Goal: Task Accomplishment & Management: Use online tool/utility

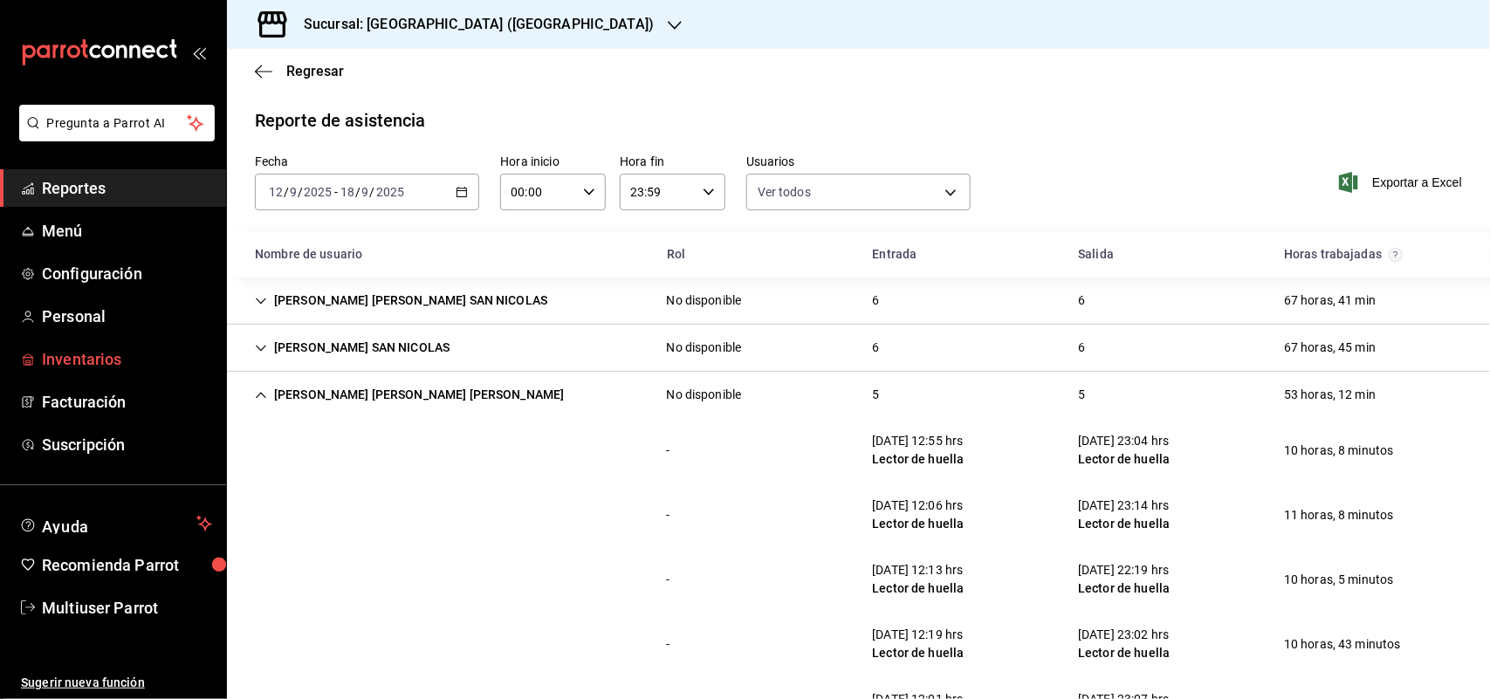
click at [157, 363] on span "Inventarios" at bounding box center [127, 359] width 170 height 24
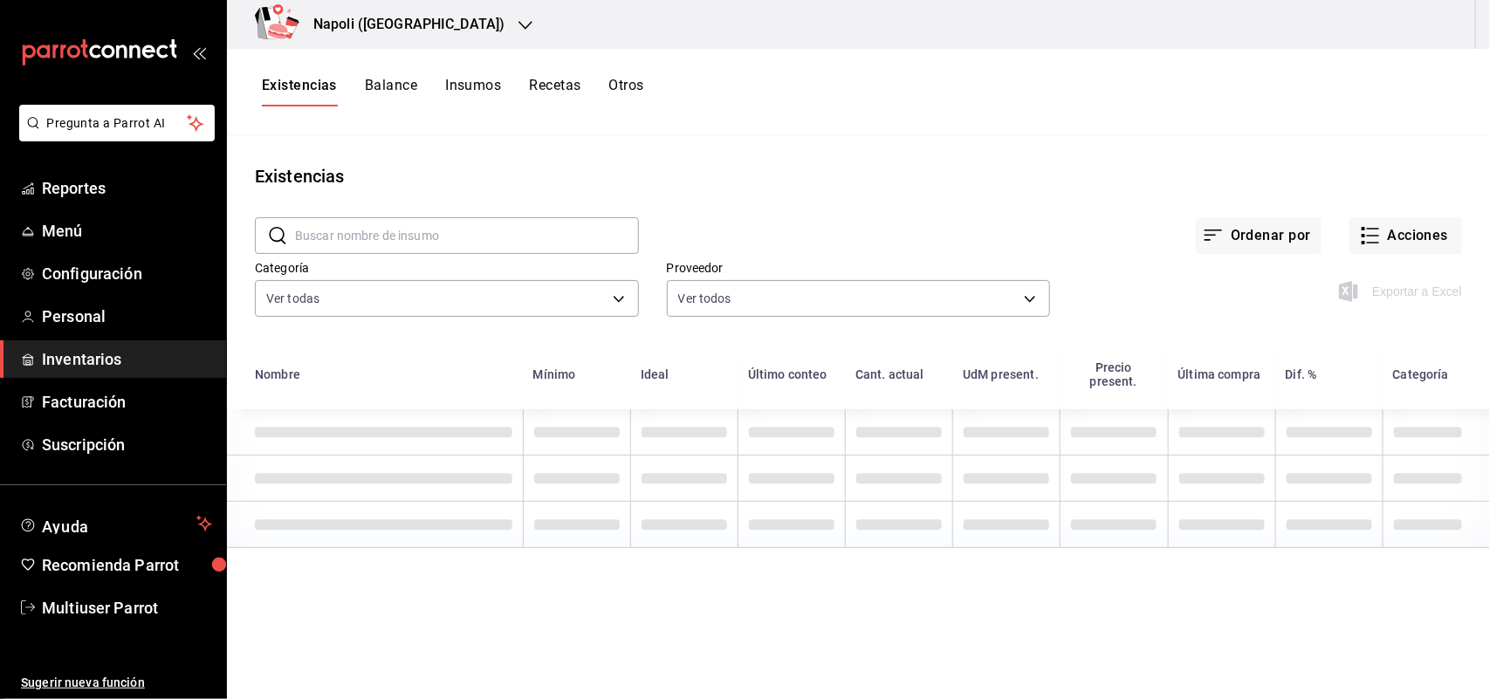
click at [467, 36] on div "Napoli ([GEOGRAPHIC_DATA])" at bounding box center [390, 24] width 299 height 49
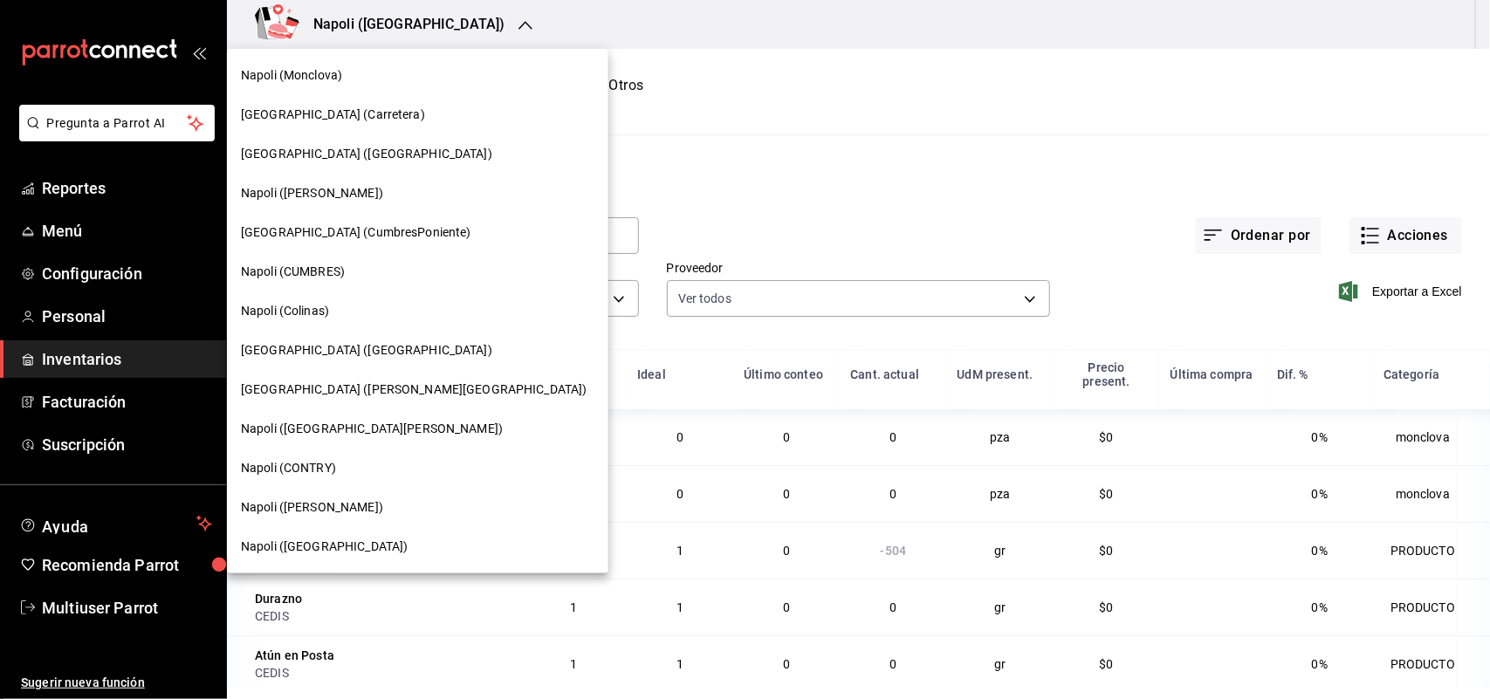
click at [441, 233] on div "[GEOGRAPHIC_DATA] (CumbresPoniente)" at bounding box center [418, 232] width 354 height 18
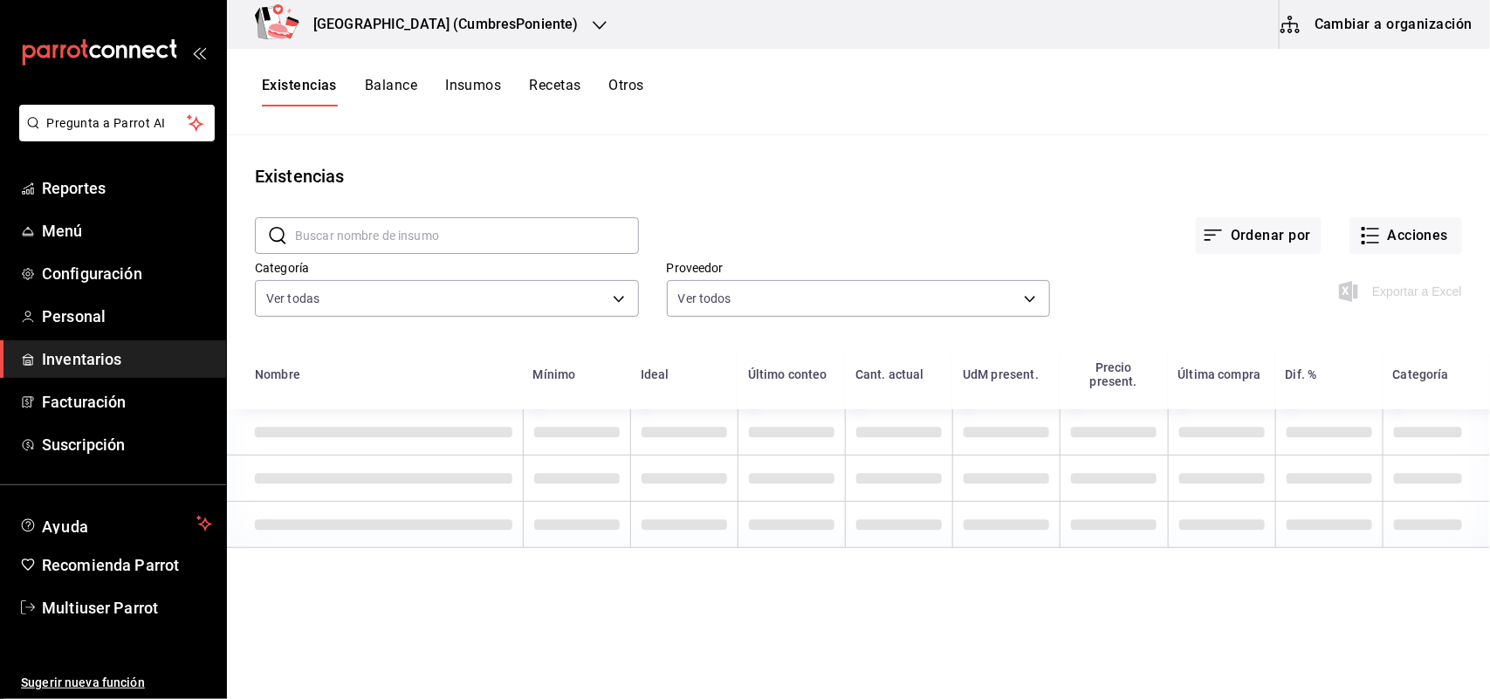
click at [458, 31] on h3 "[GEOGRAPHIC_DATA] (CumbresPoniente)" at bounding box center [438, 24] width 279 height 21
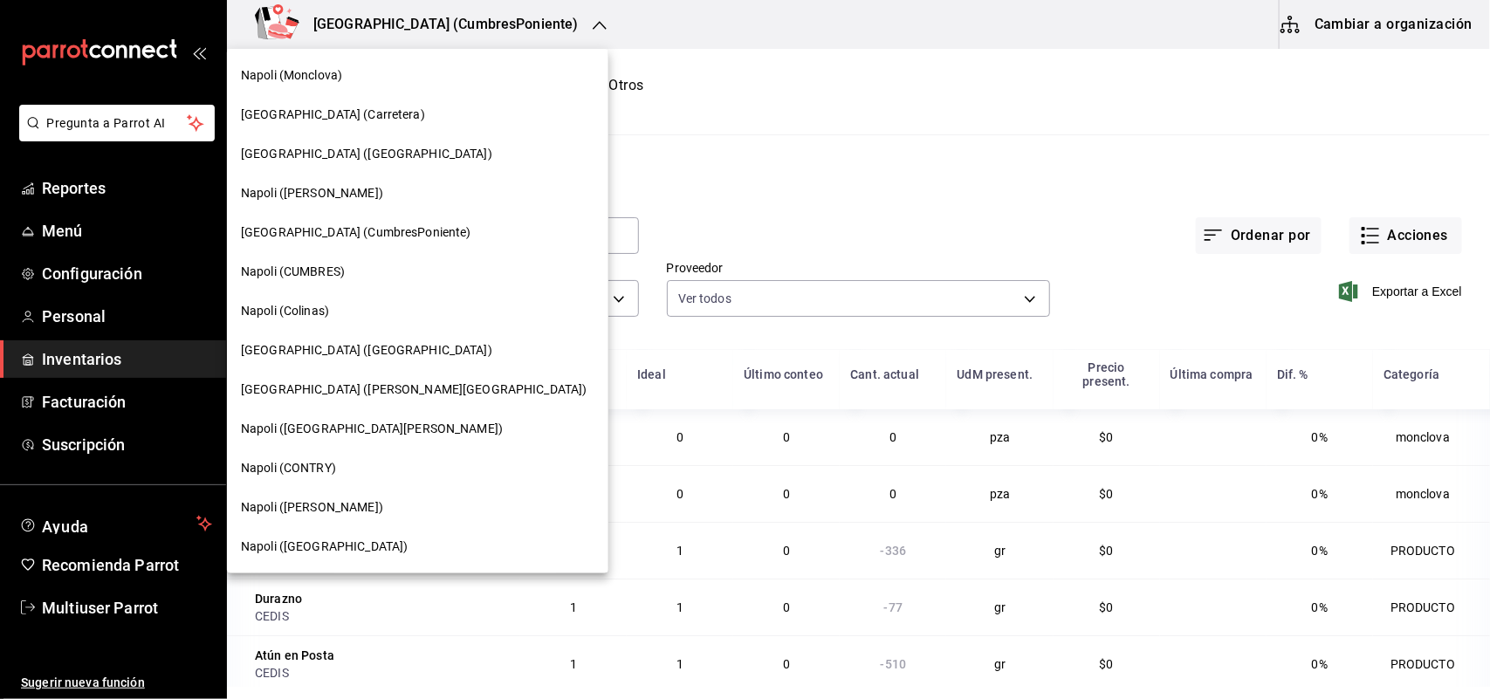
click at [369, 157] on div "[GEOGRAPHIC_DATA] ([GEOGRAPHIC_DATA])" at bounding box center [418, 154] width 354 height 18
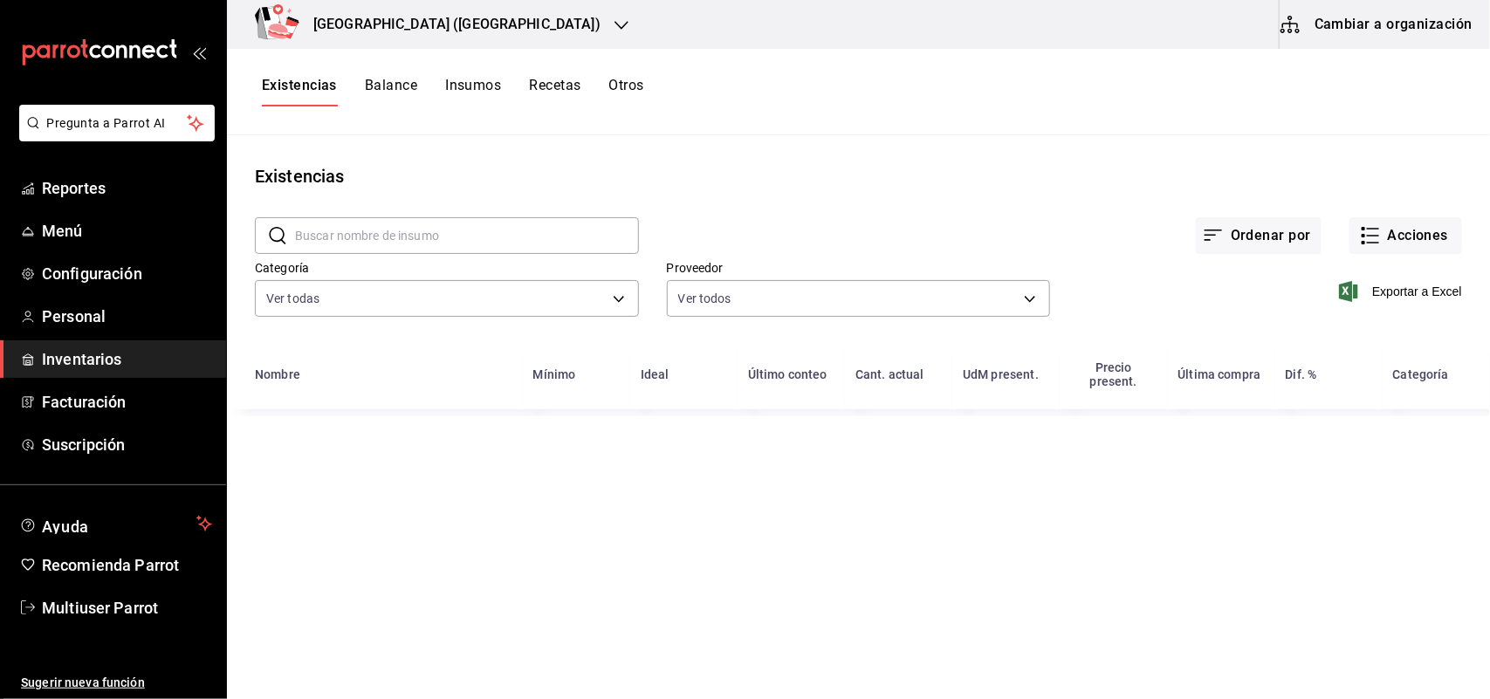
click at [615, 77] on button "Otros" at bounding box center [626, 92] width 35 height 30
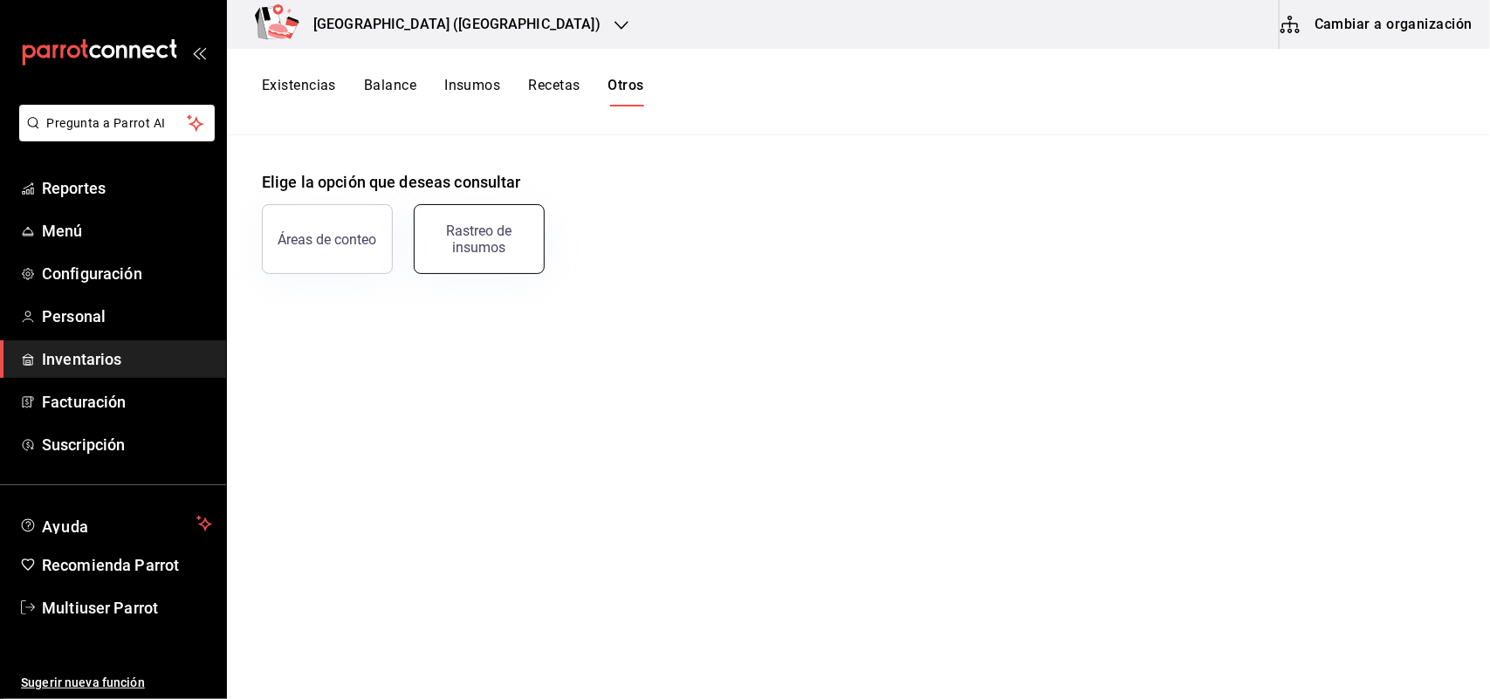
click at [472, 240] on div "Rastreo de insumos" at bounding box center [479, 239] width 108 height 33
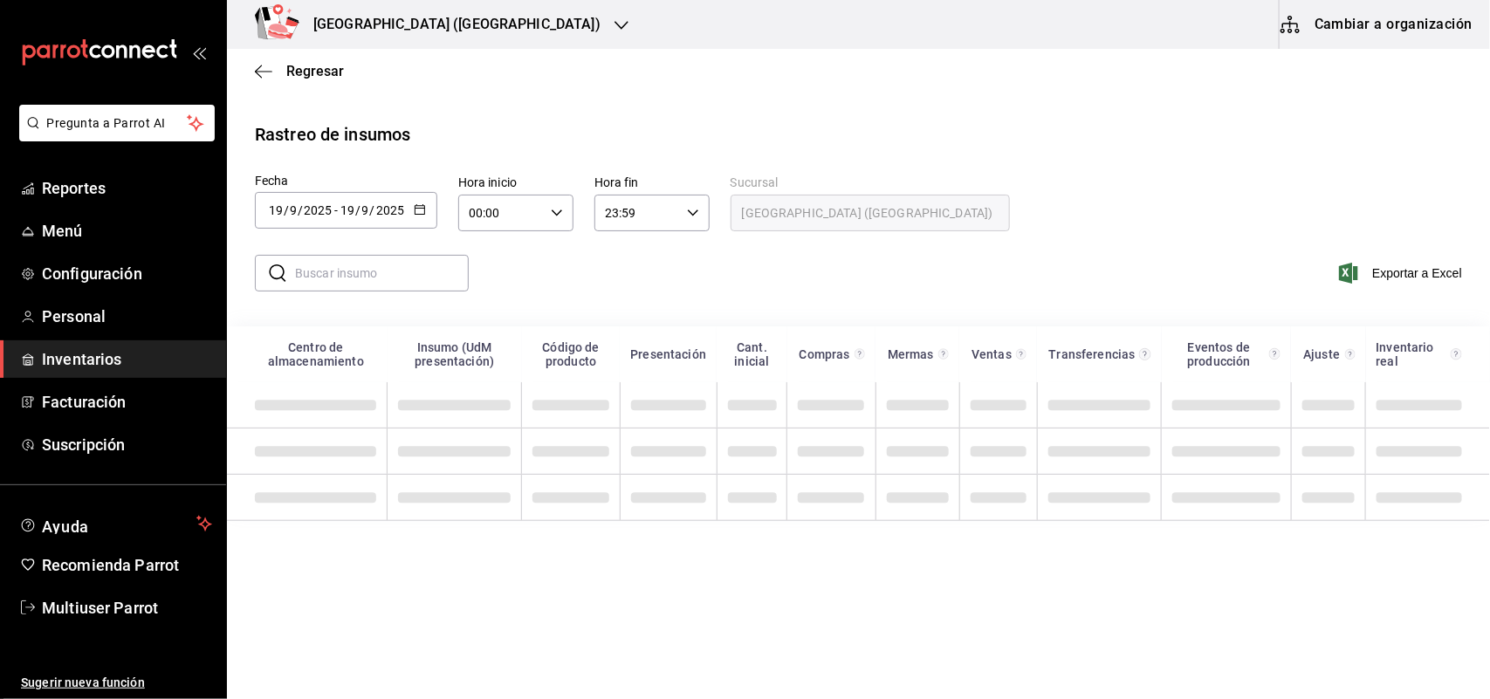
click at [420, 214] on icon "button" at bounding box center [420, 209] width 12 height 12
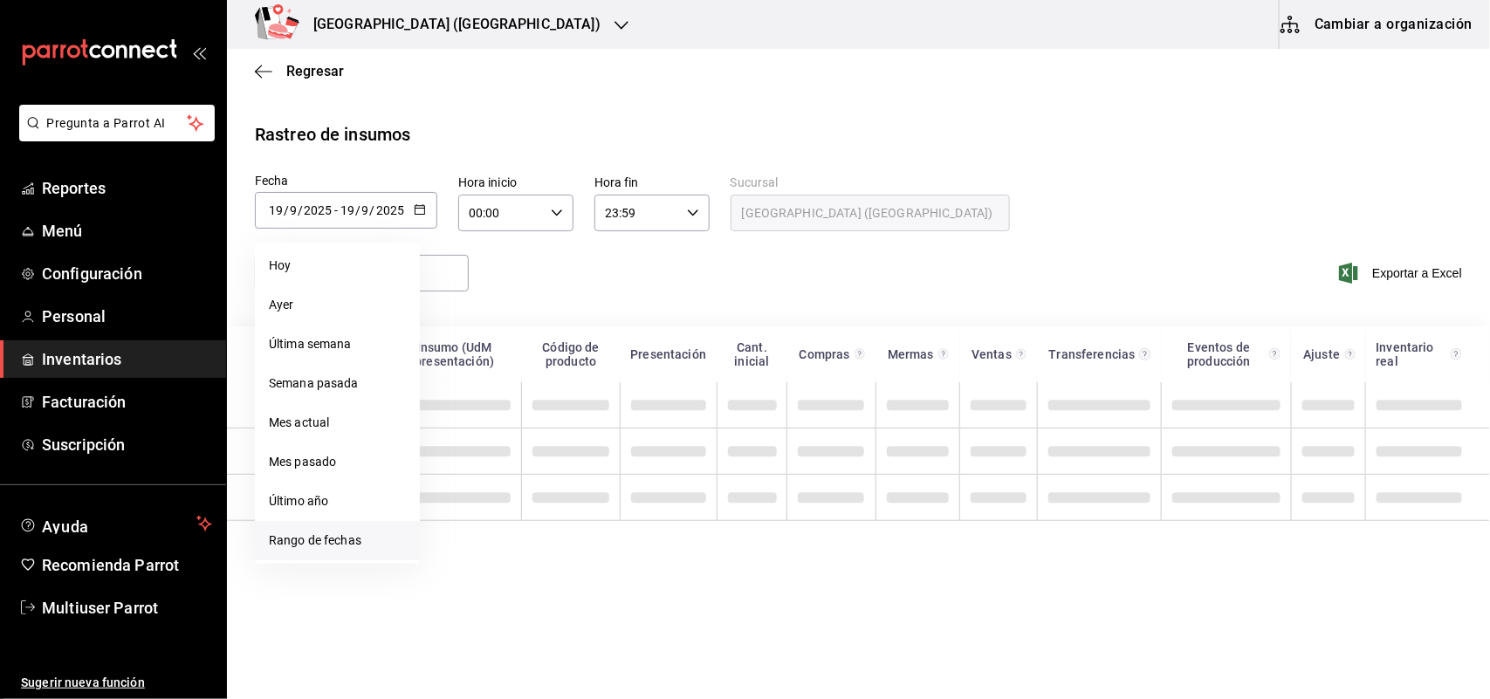
click at [389, 526] on li "Rango de fechas" at bounding box center [337, 540] width 165 height 39
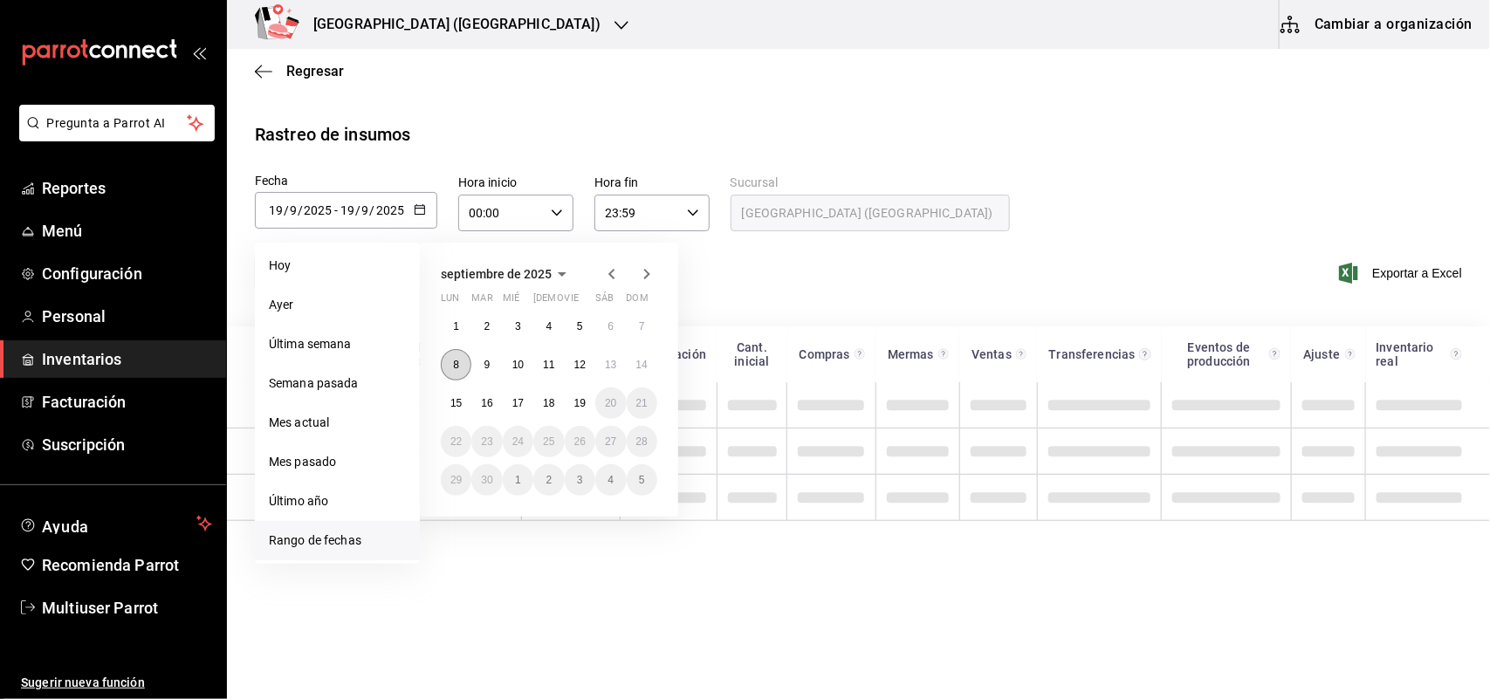
click at [454, 371] on button "8" at bounding box center [456, 364] width 31 height 31
click at [638, 362] on abbr "14" at bounding box center [641, 365] width 11 height 12
type input "2025-09-08"
type input "8"
type input "2025-09-14"
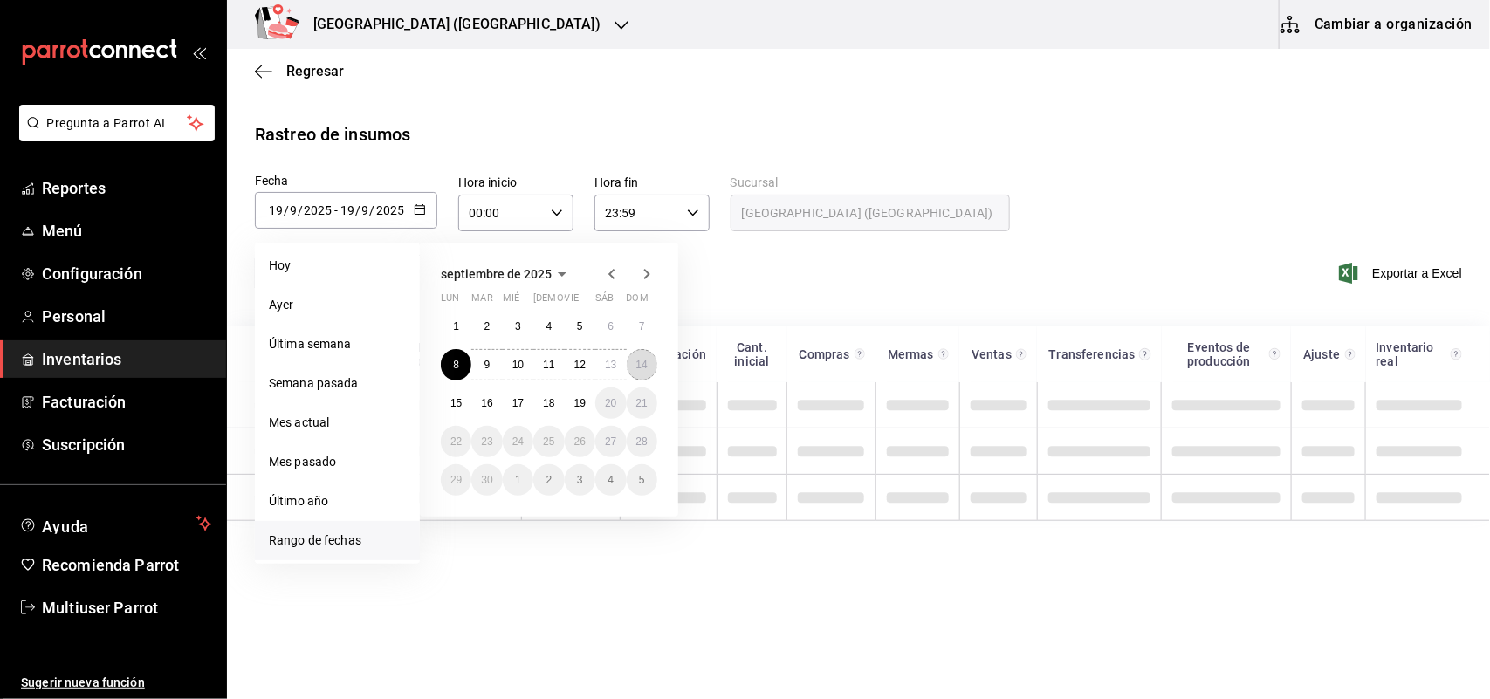
type input "14"
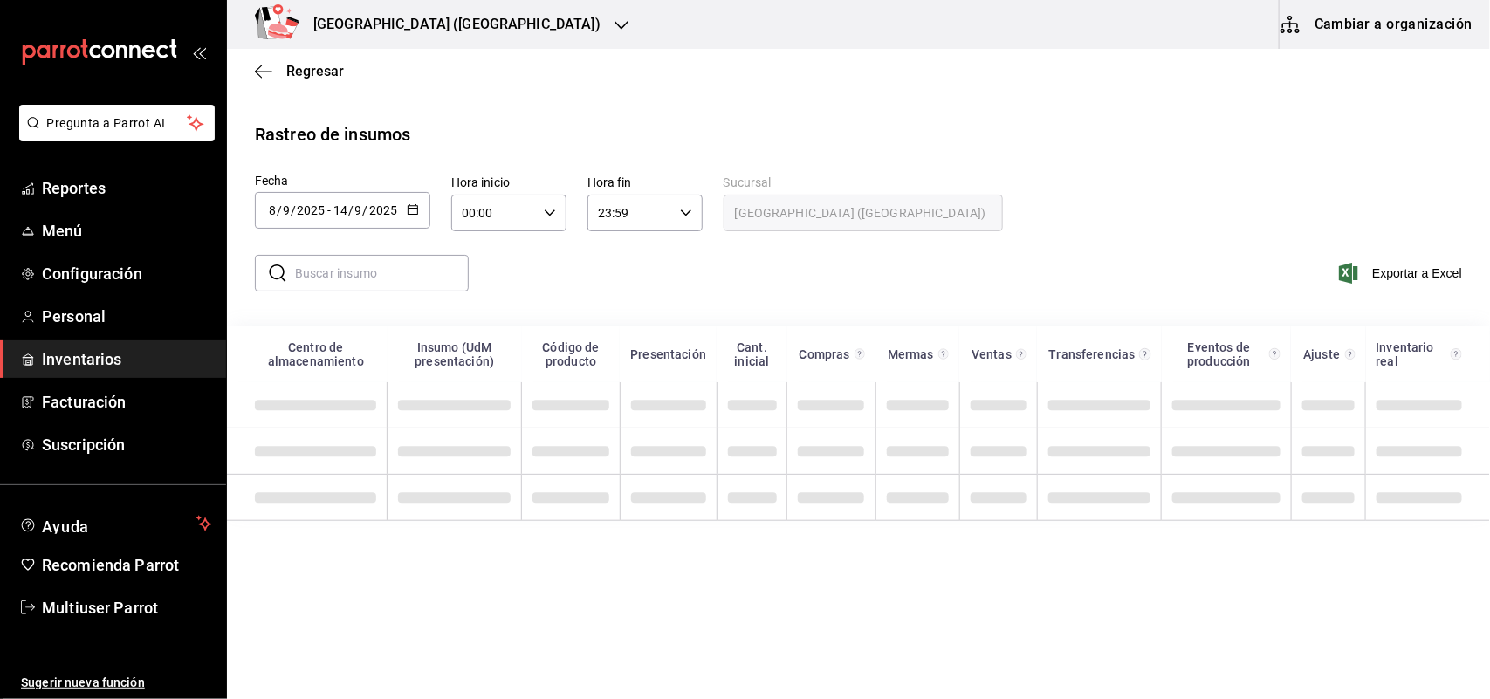
click at [368, 273] on input "text" at bounding box center [382, 273] width 174 height 35
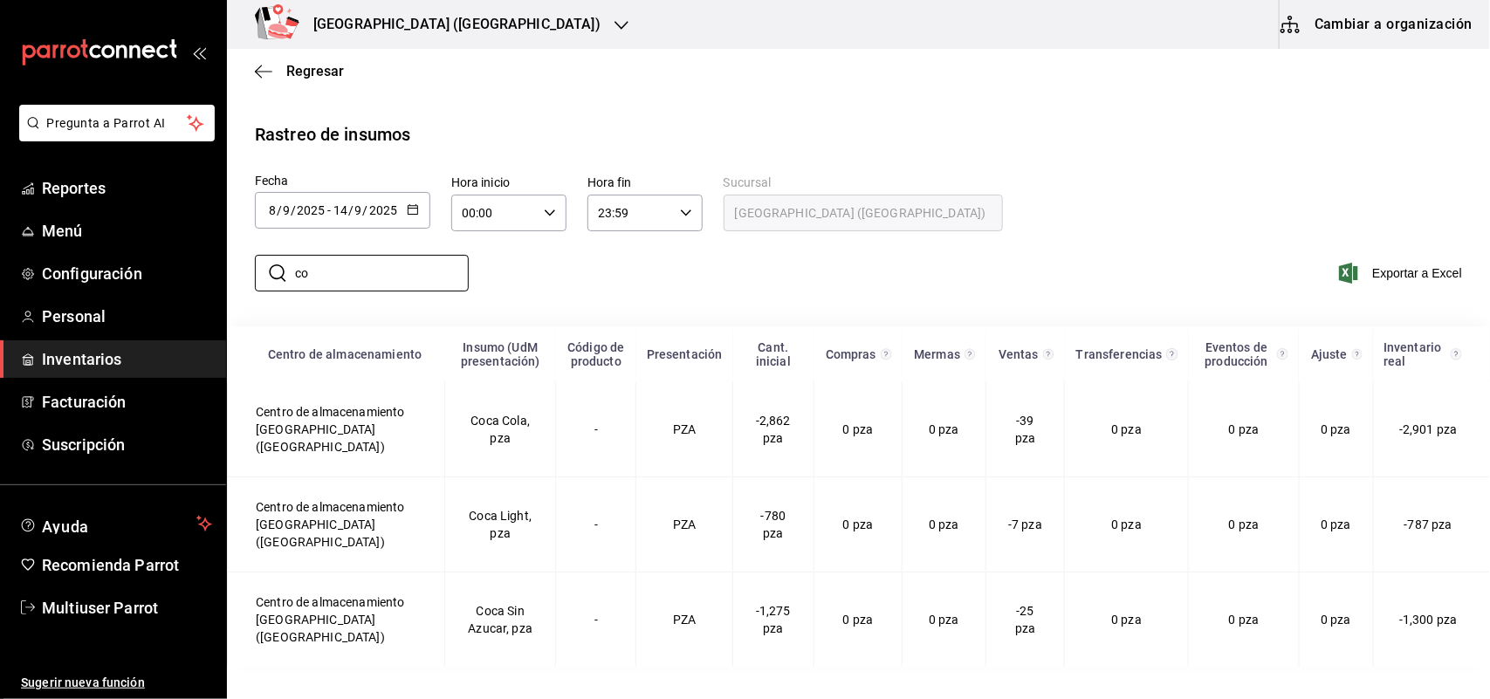
type input "c"
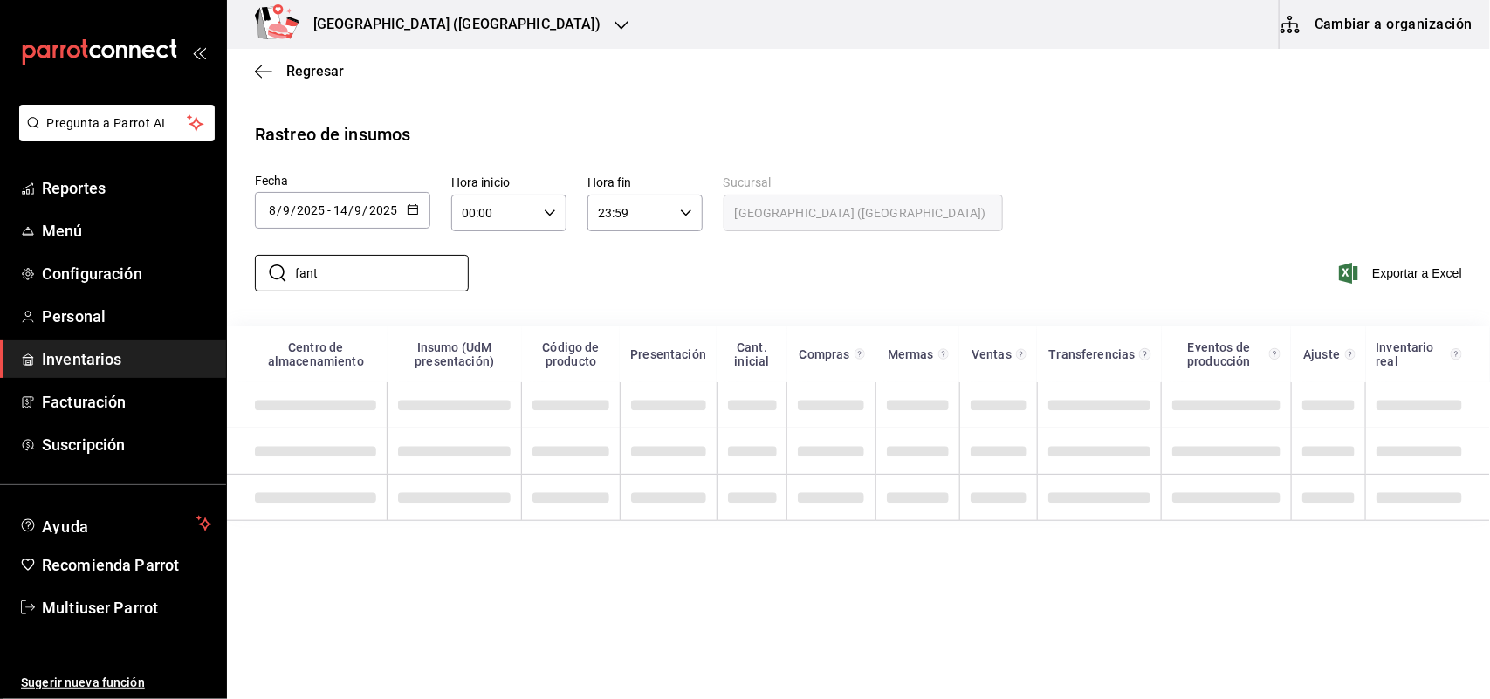
type input "fant"
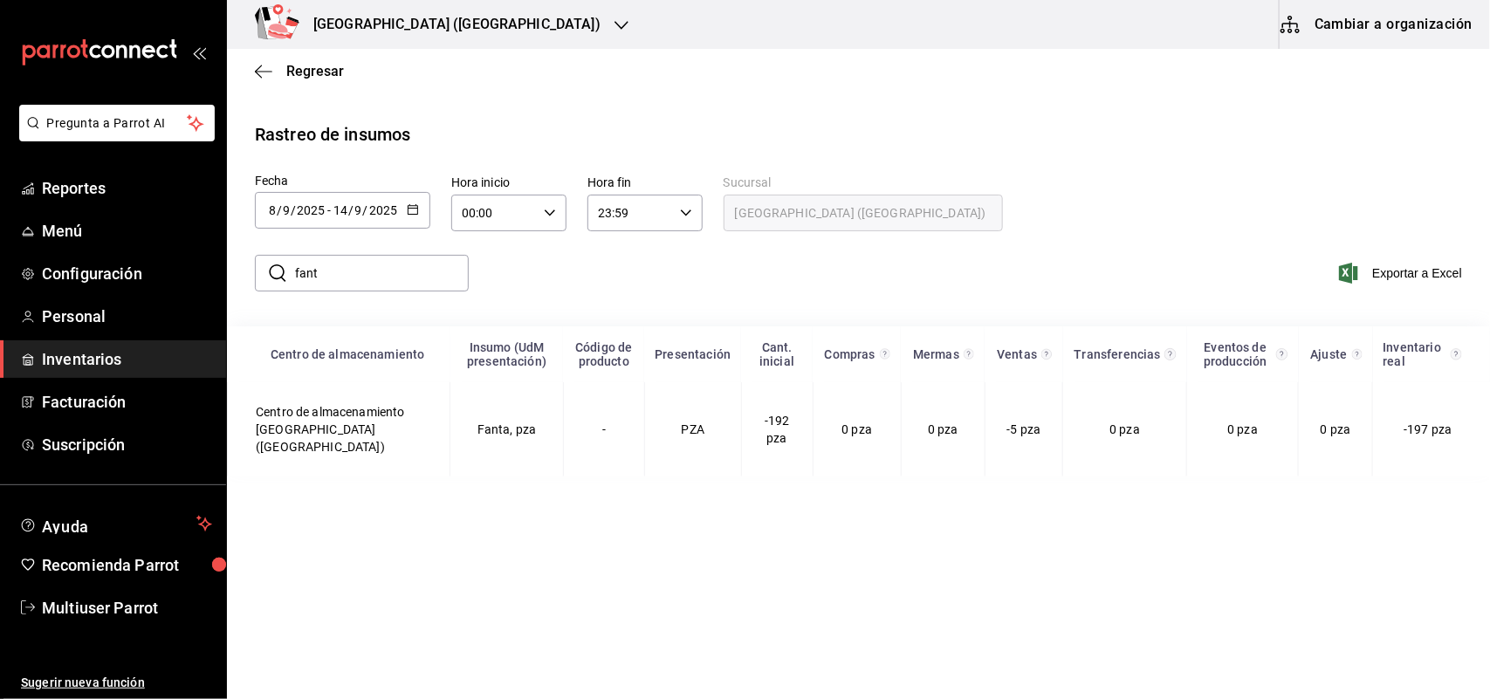
click at [477, 40] on div "[GEOGRAPHIC_DATA] ([GEOGRAPHIC_DATA])" at bounding box center [438, 24] width 395 height 49
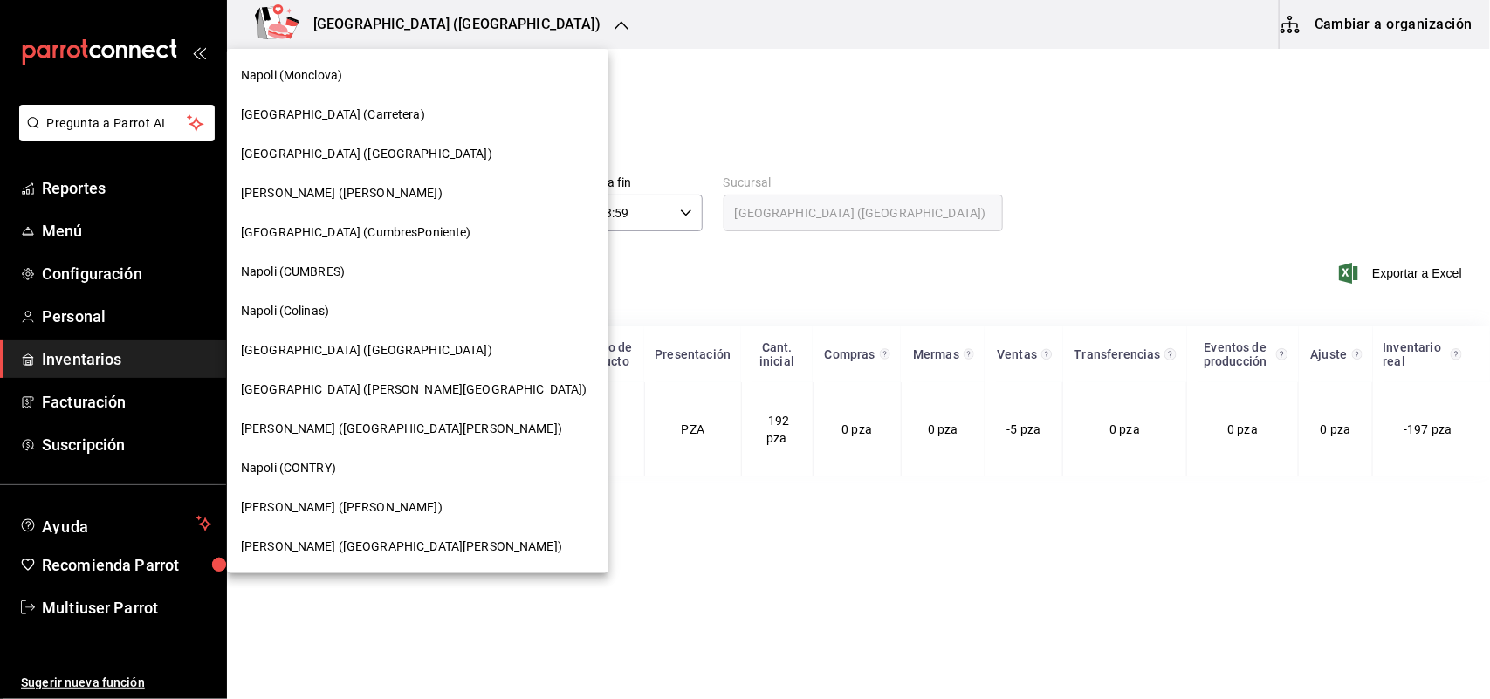
click at [416, 221] on div "[GEOGRAPHIC_DATA] (CumbresPoniente)" at bounding box center [417, 232] width 381 height 39
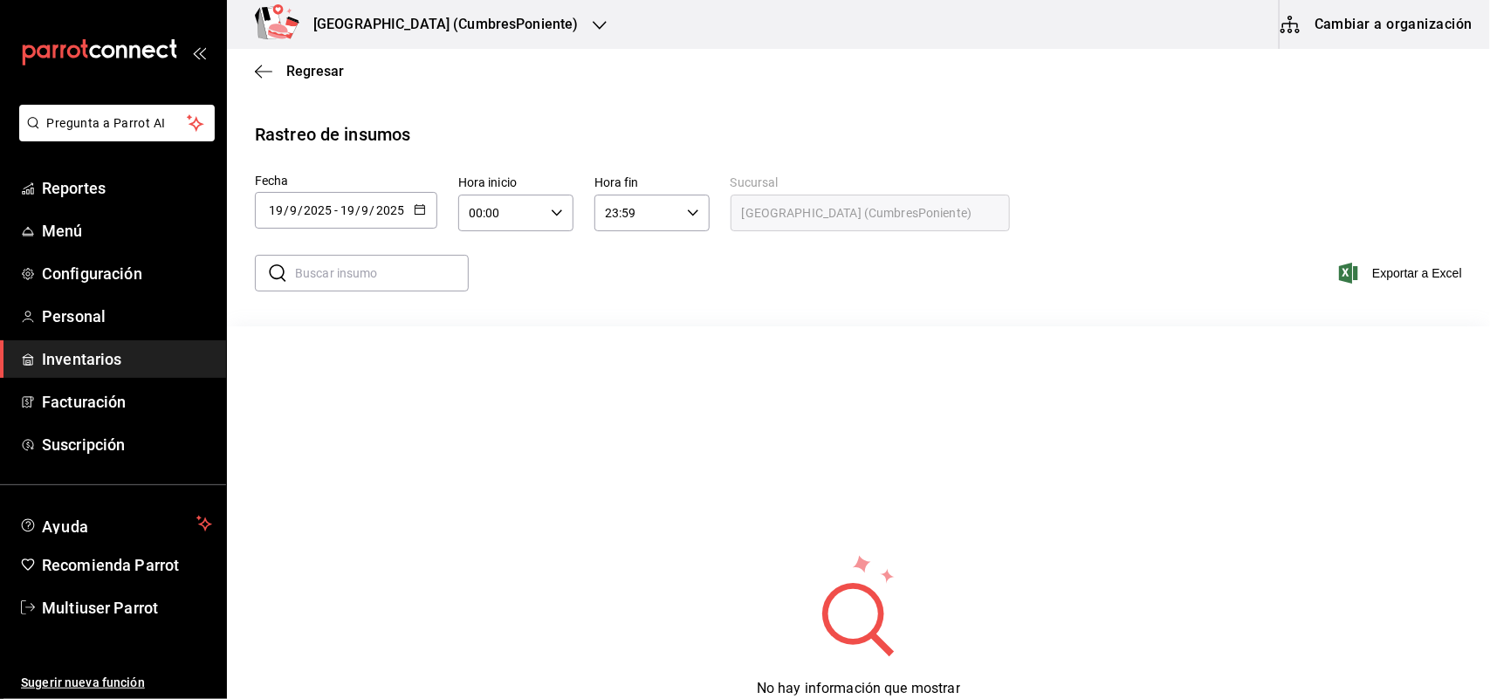
click at [416, 214] on icon "button" at bounding box center [420, 209] width 12 height 12
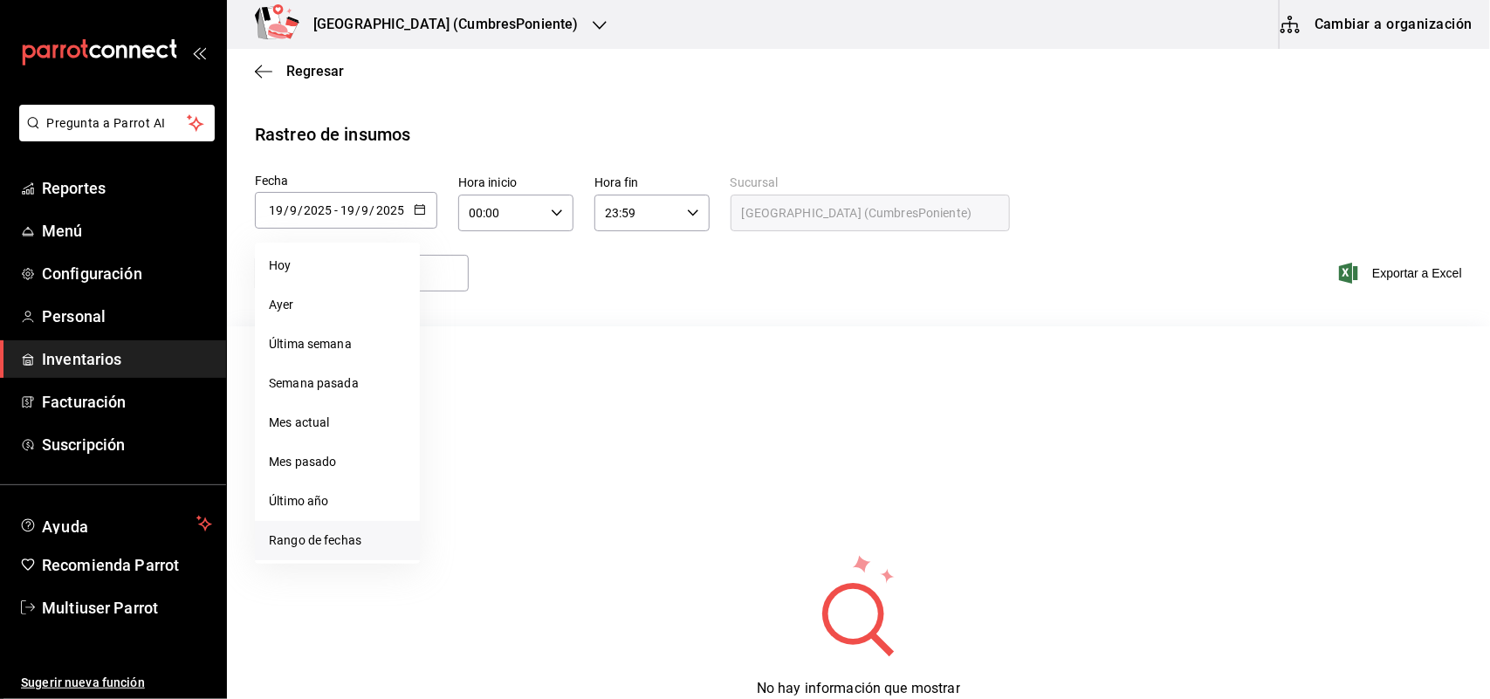
click at [355, 550] on li "Rango de fechas" at bounding box center [337, 540] width 165 height 39
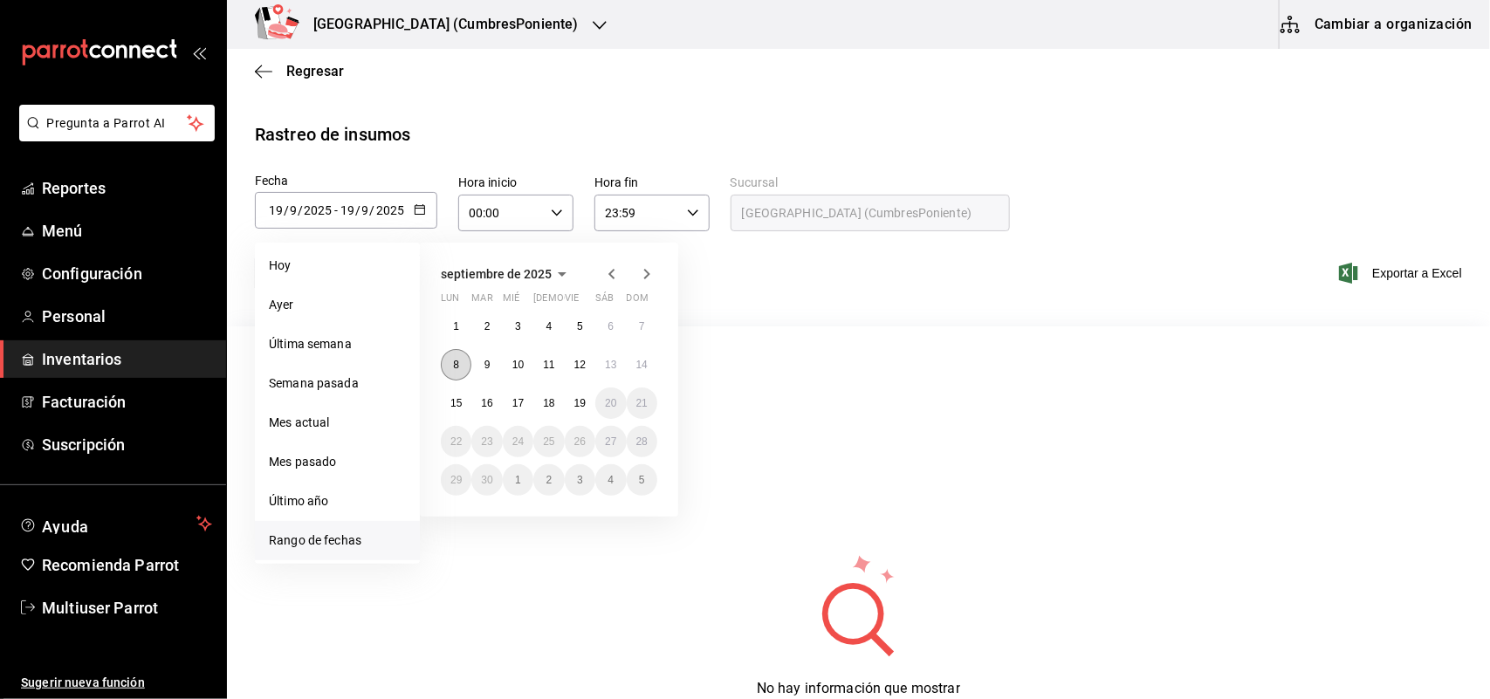
click at [447, 368] on button "8" at bounding box center [456, 364] width 31 height 31
click at [633, 368] on button "14" at bounding box center [642, 364] width 31 height 31
type input "2025-09-08"
type input "8"
type input "2025-09-14"
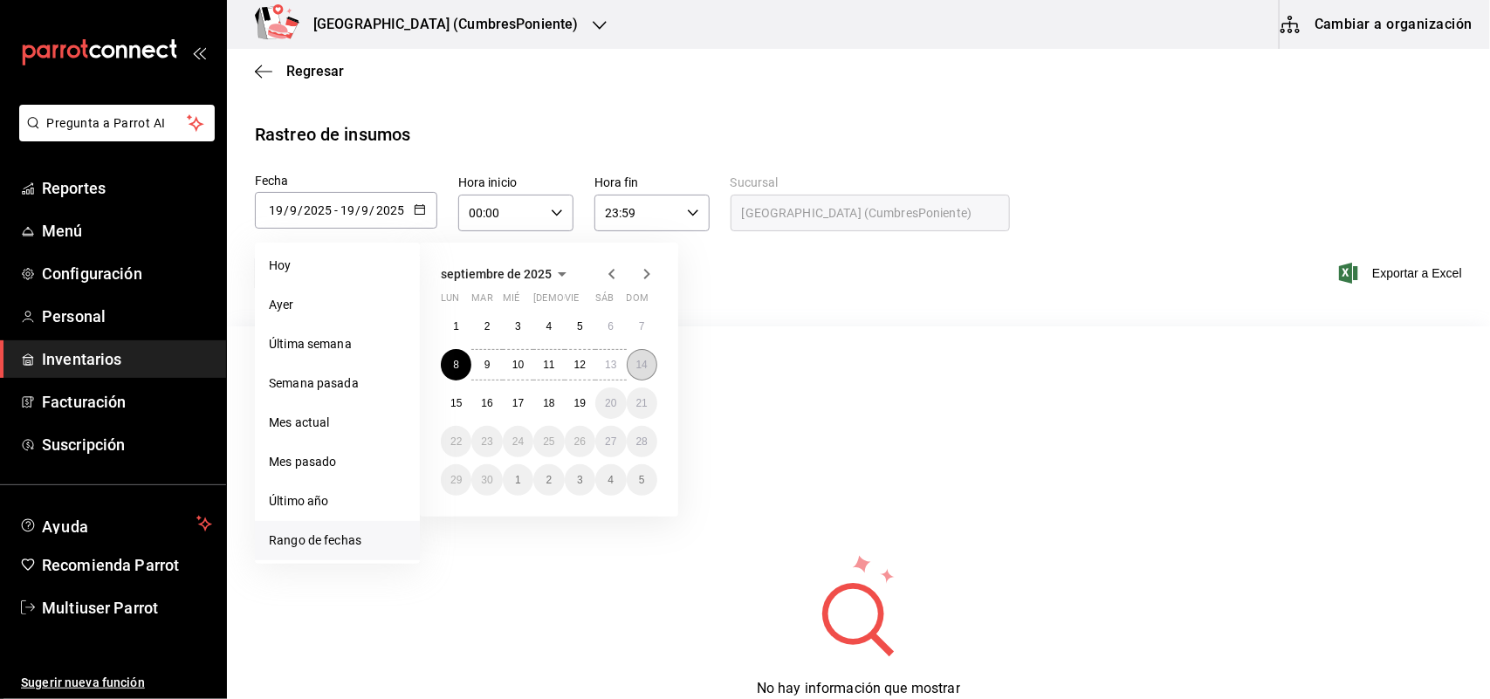
type input "14"
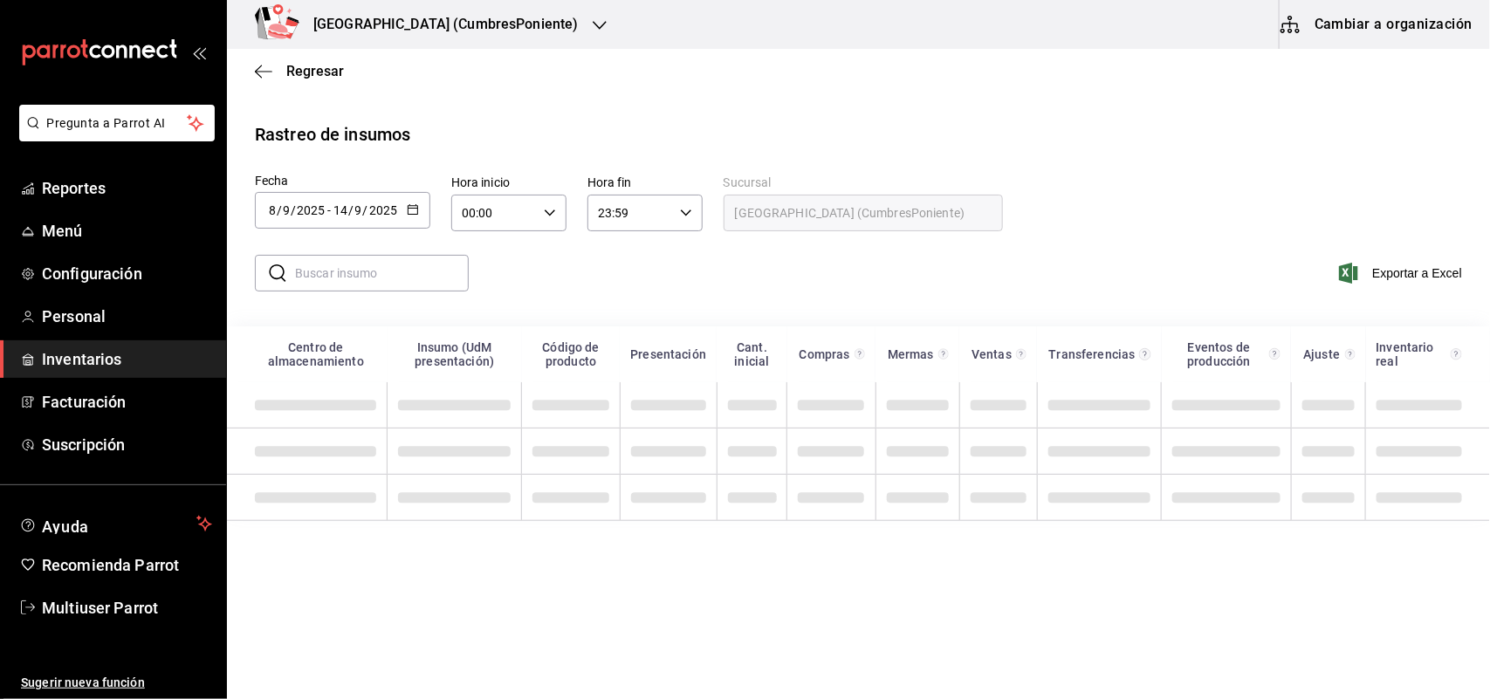
click at [386, 278] on input "text" at bounding box center [382, 273] width 174 height 35
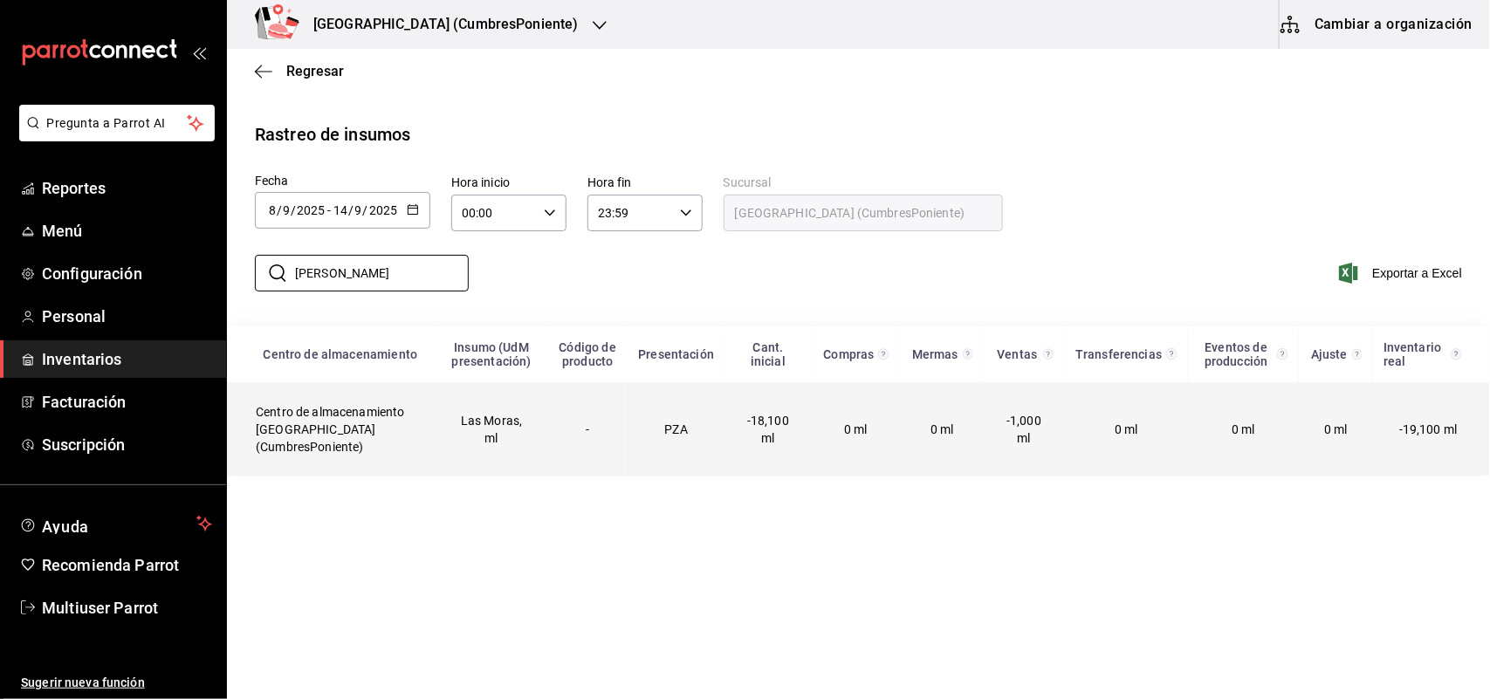
type input "mora"
click at [958, 416] on td "0 ml" at bounding box center [942, 429] width 84 height 94
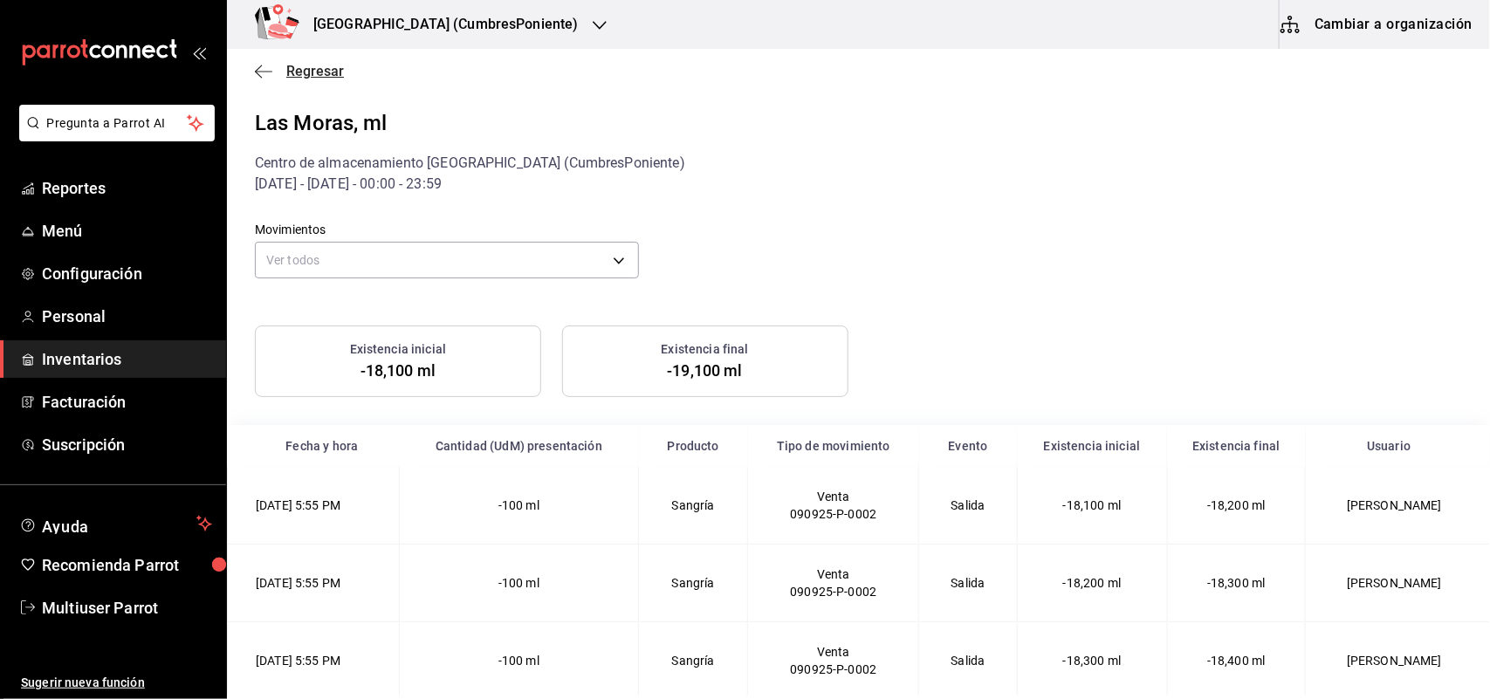
click at [268, 65] on icon "button" at bounding box center [263, 72] width 17 height 16
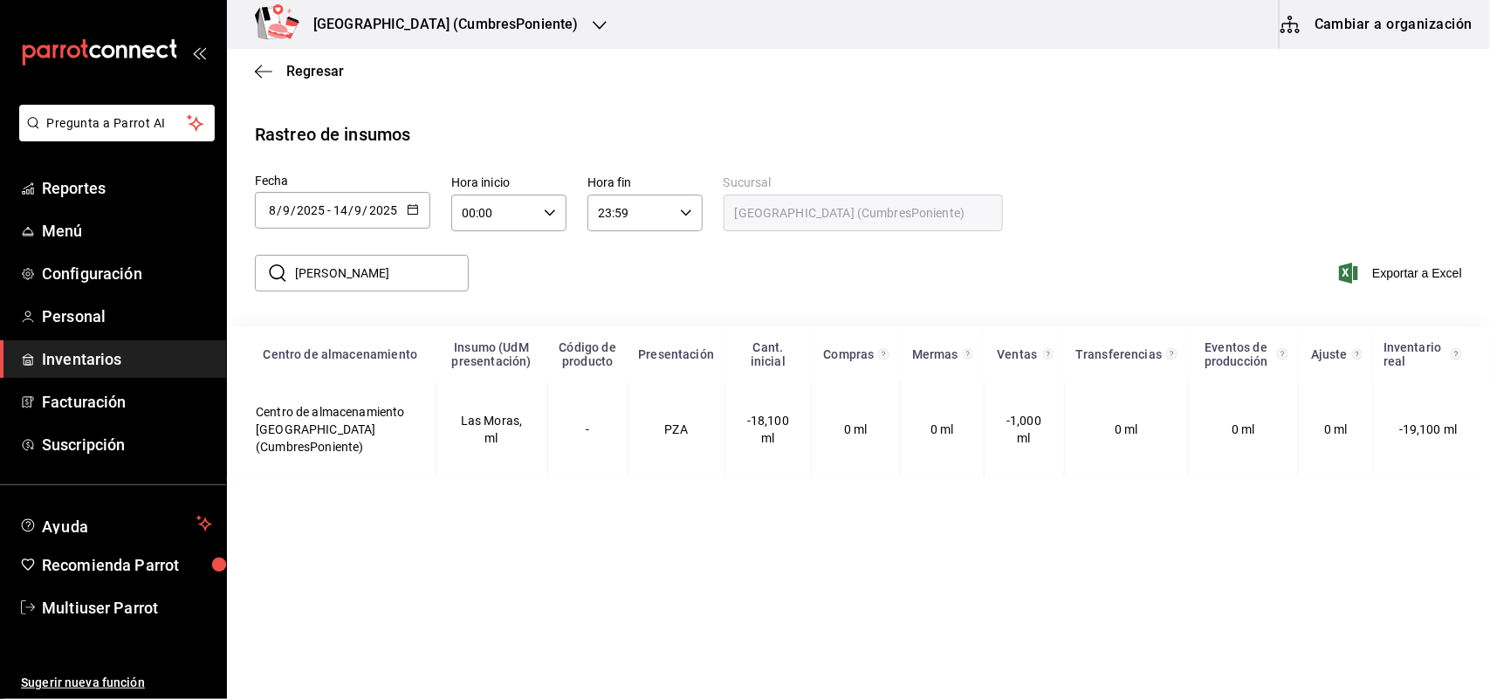
click at [988, 588] on main "Regresar Rastreo de insumos Fecha 2025-09-08 8 / 9 / 2025 - 2025-09-14 14 / 9 /…" at bounding box center [858, 372] width 1263 height 647
drag, startPoint x: 340, startPoint y: 277, endPoint x: 68, endPoint y: 255, distance: 273.2
click at [68, 255] on div "Pregunta a Parrot AI Reportes Menú Configuración Personal Inventarios Facturaci…" at bounding box center [745, 348] width 1490 height 696
type input "FILE"
click at [810, 84] on div "Regresar" at bounding box center [858, 71] width 1263 height 45
